Goal: Transaction & Acquisition: Purchase product/service

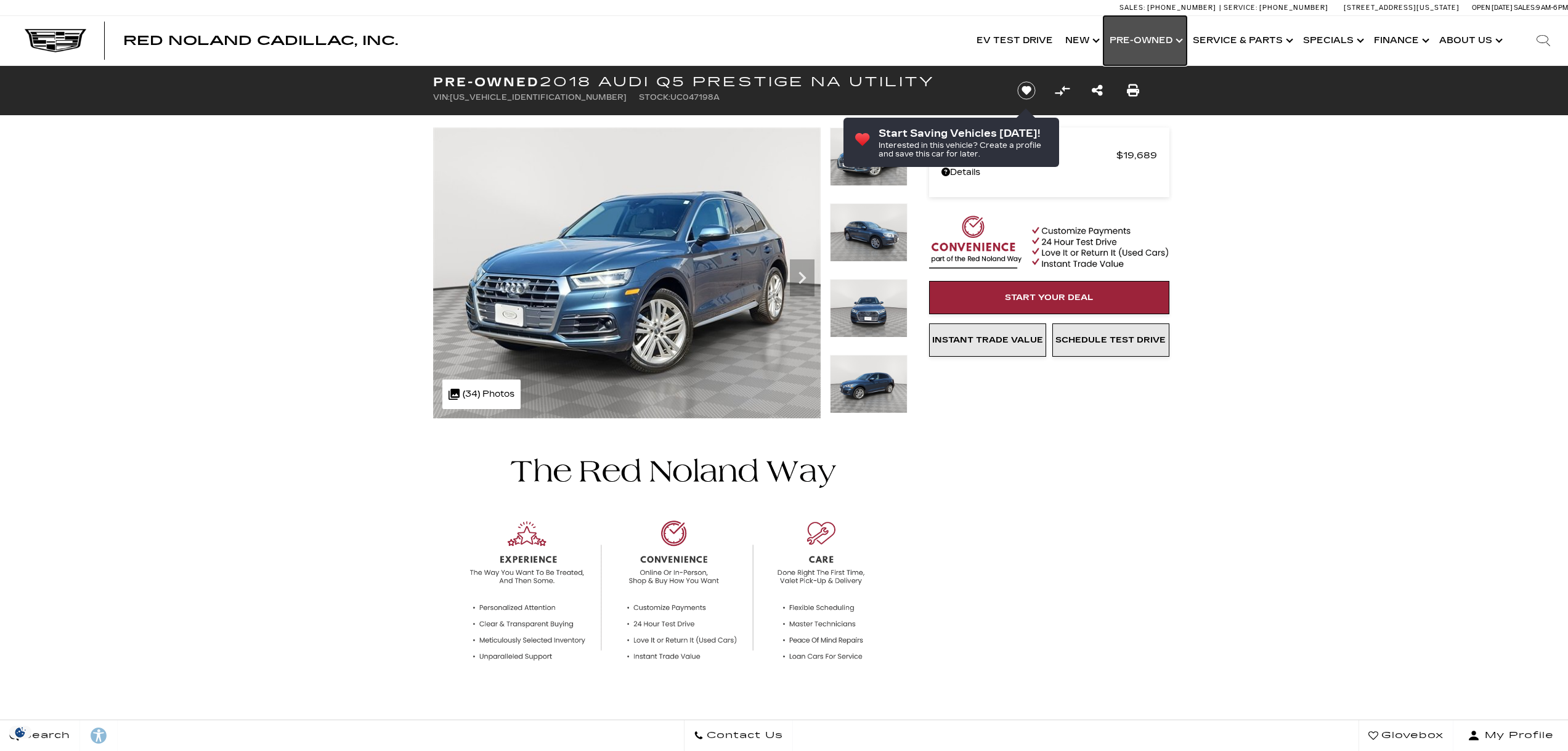
click at [1144, 38] on link "Show Pre-Owned" at bounding box center [1145, 40] width 83 height 49
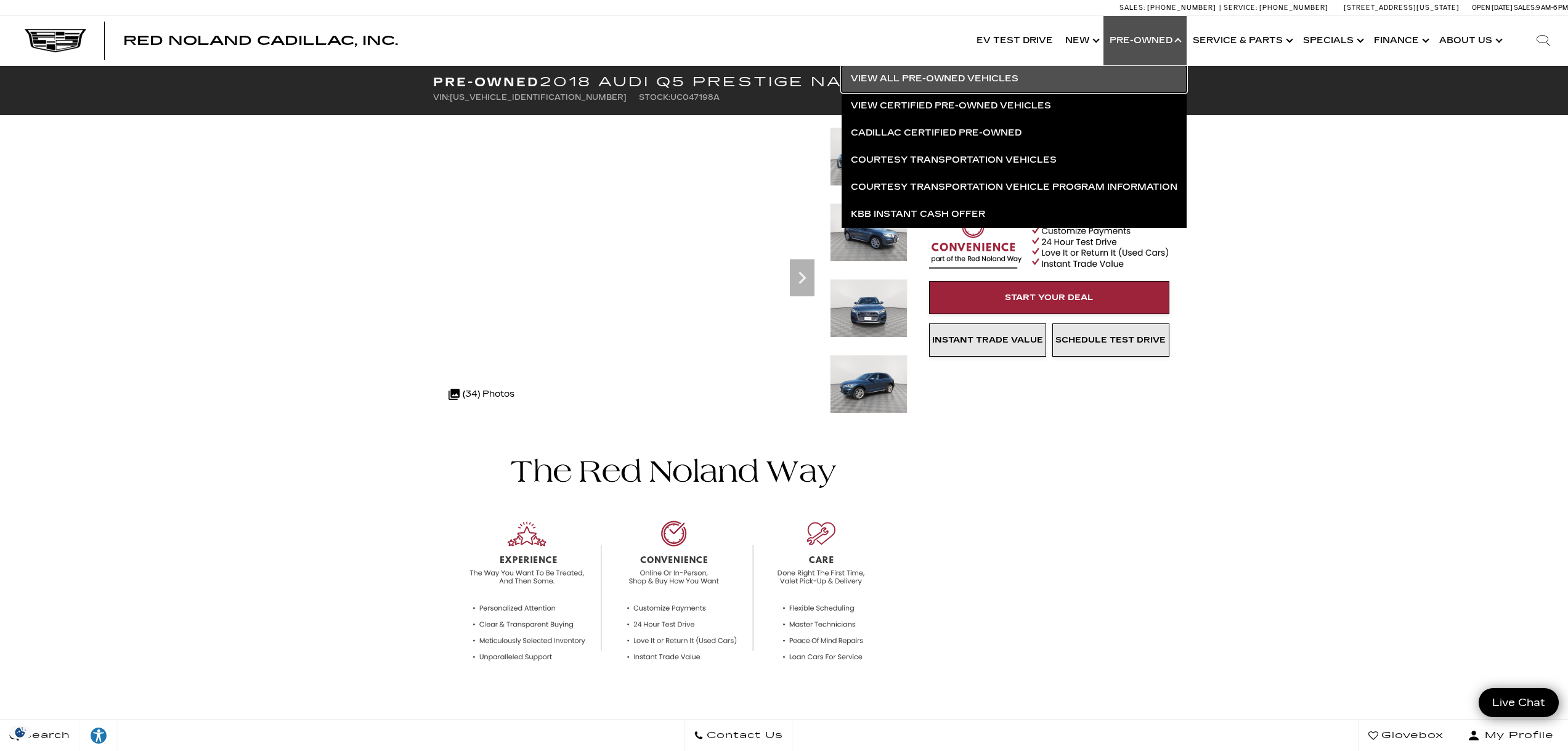
click at [1011, 76] on link "View All Pre-Owned Vehicles" at bounding box center [1014, 79] width 345 height 27
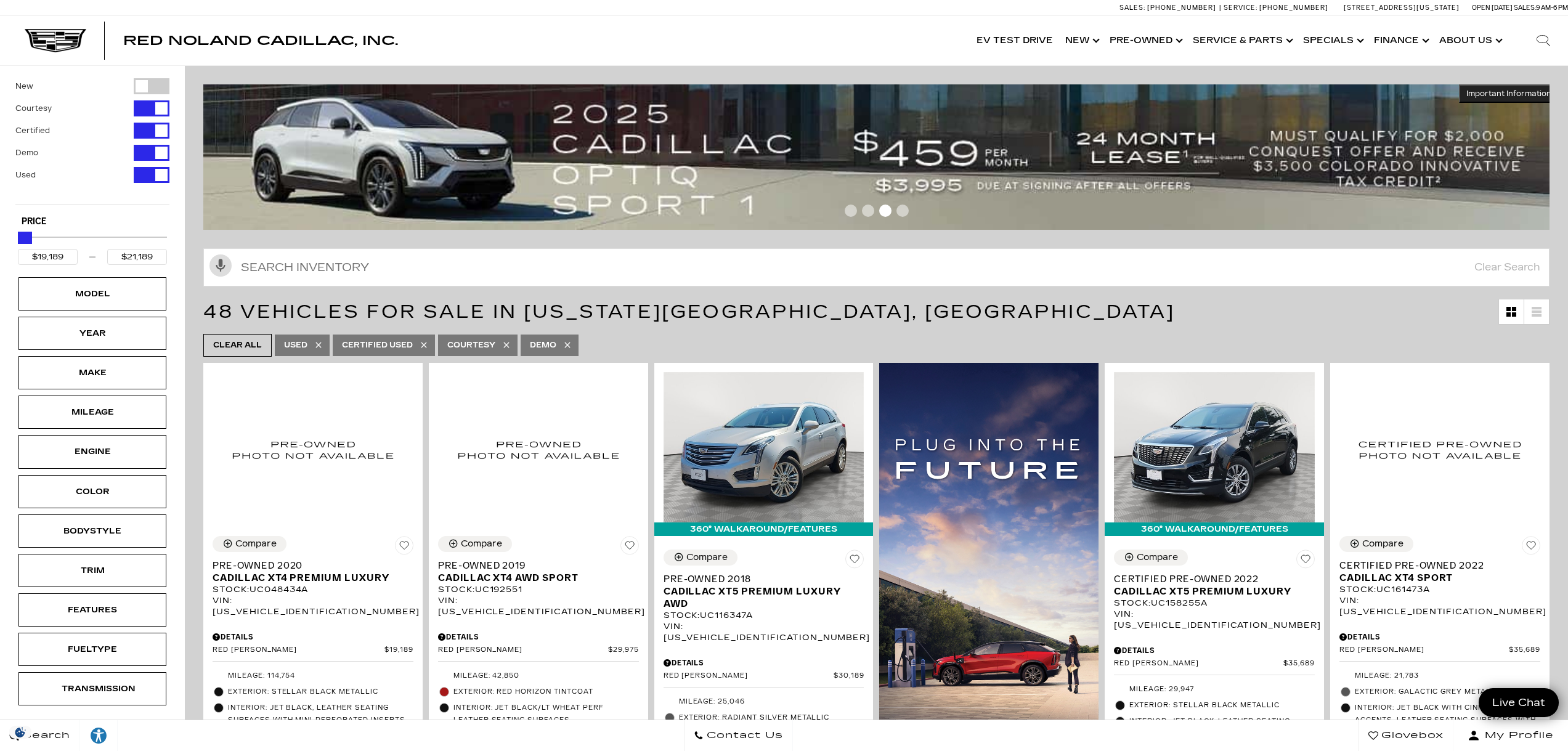
type input "$20,189"
drag, startPoint x: 157, startPoint y: 238, endPoint x: 21, endPoint y: 234, distance: 136.1
click at [21, 234] on div "Maximum Price" at bounding box center [26, 237] width 12 height 12
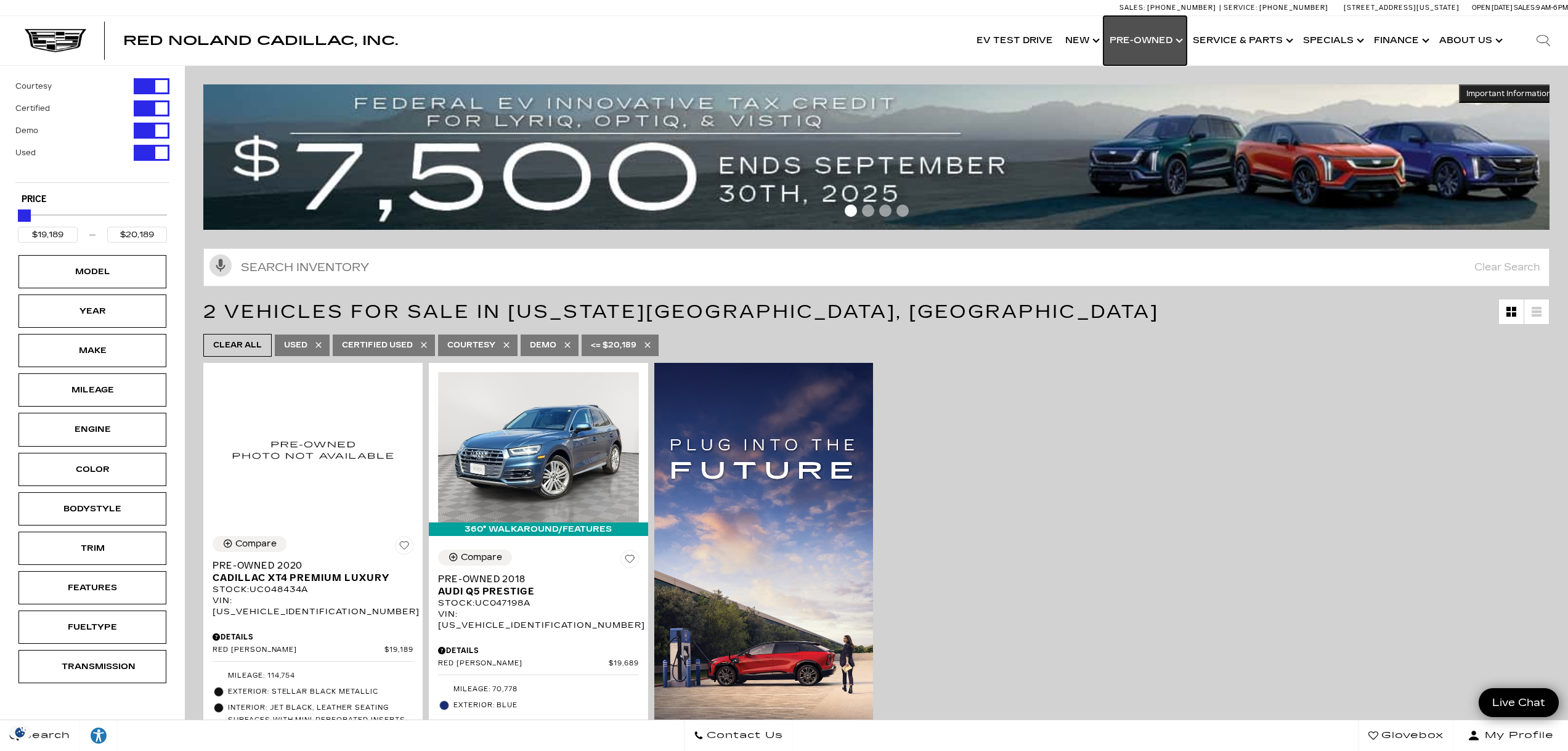
click at [1163, 47] on link "Show Pre-Owned" at bounding box center [1145, 40] width 83 height 49
